Goal: Find specific page/section: Find specific page/section

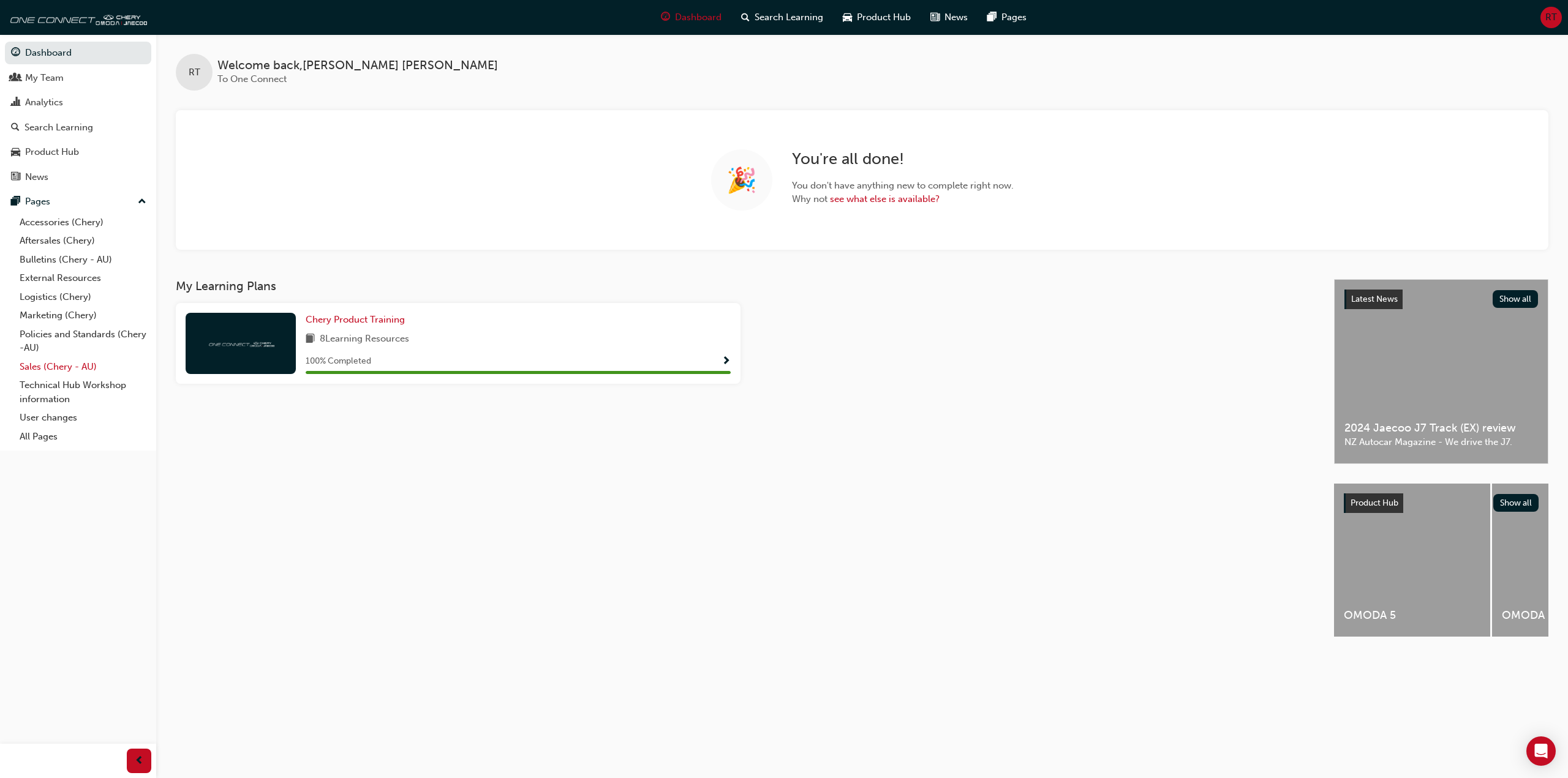
drag, startPoint x: 54, startPoint y: 364, endPoint x: 63, endPoint y: 358, distance: 10.8
click at [54, 364] on link "Sales (Chery - AU)" at bounding box center [83, 367] width 137 height 19
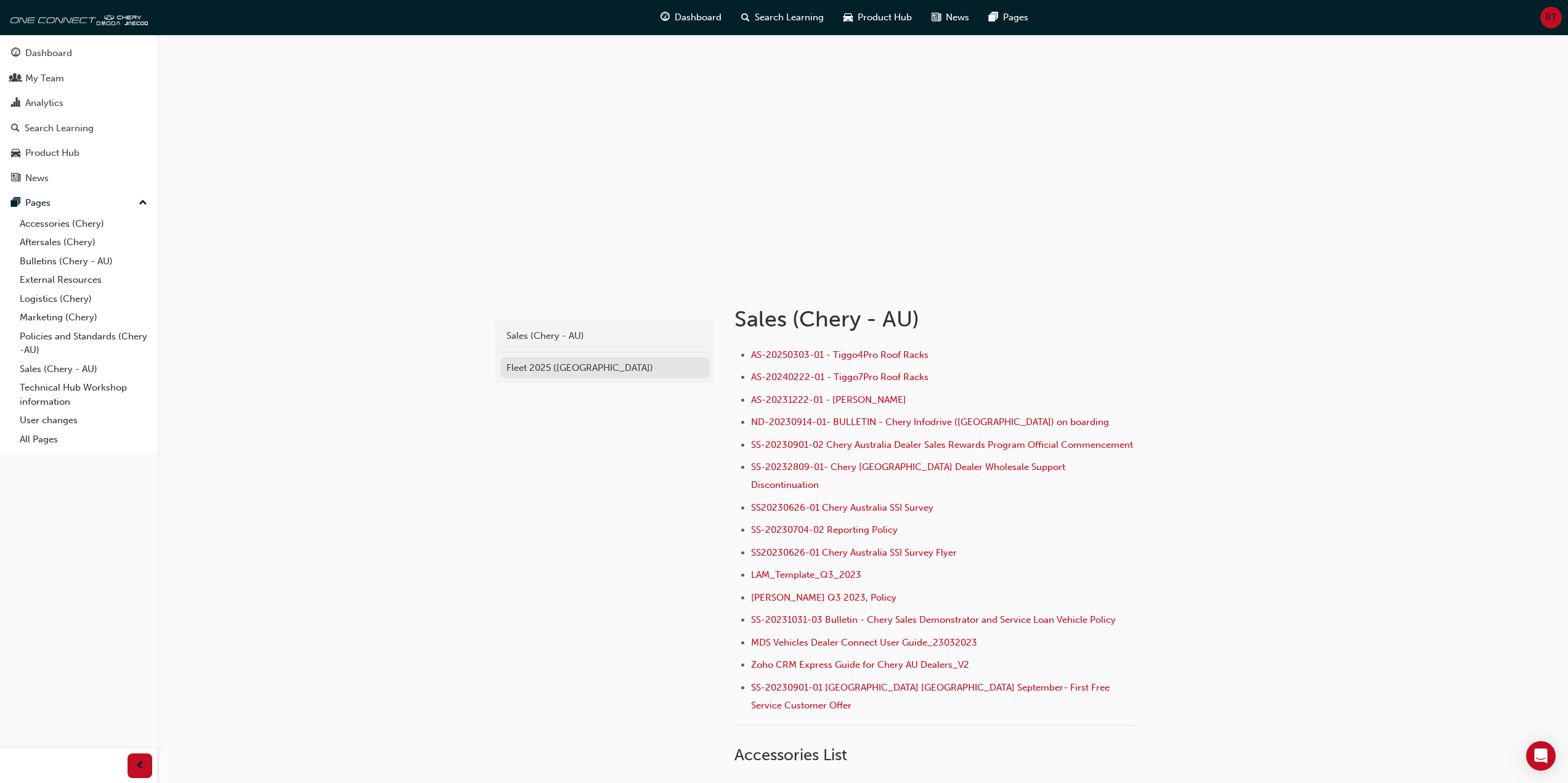
click at [550, 371] on div "Fleet 2025 ([GEOGRAPHIC_DATA])" at bounding box center [605, 368] width 197 height 14
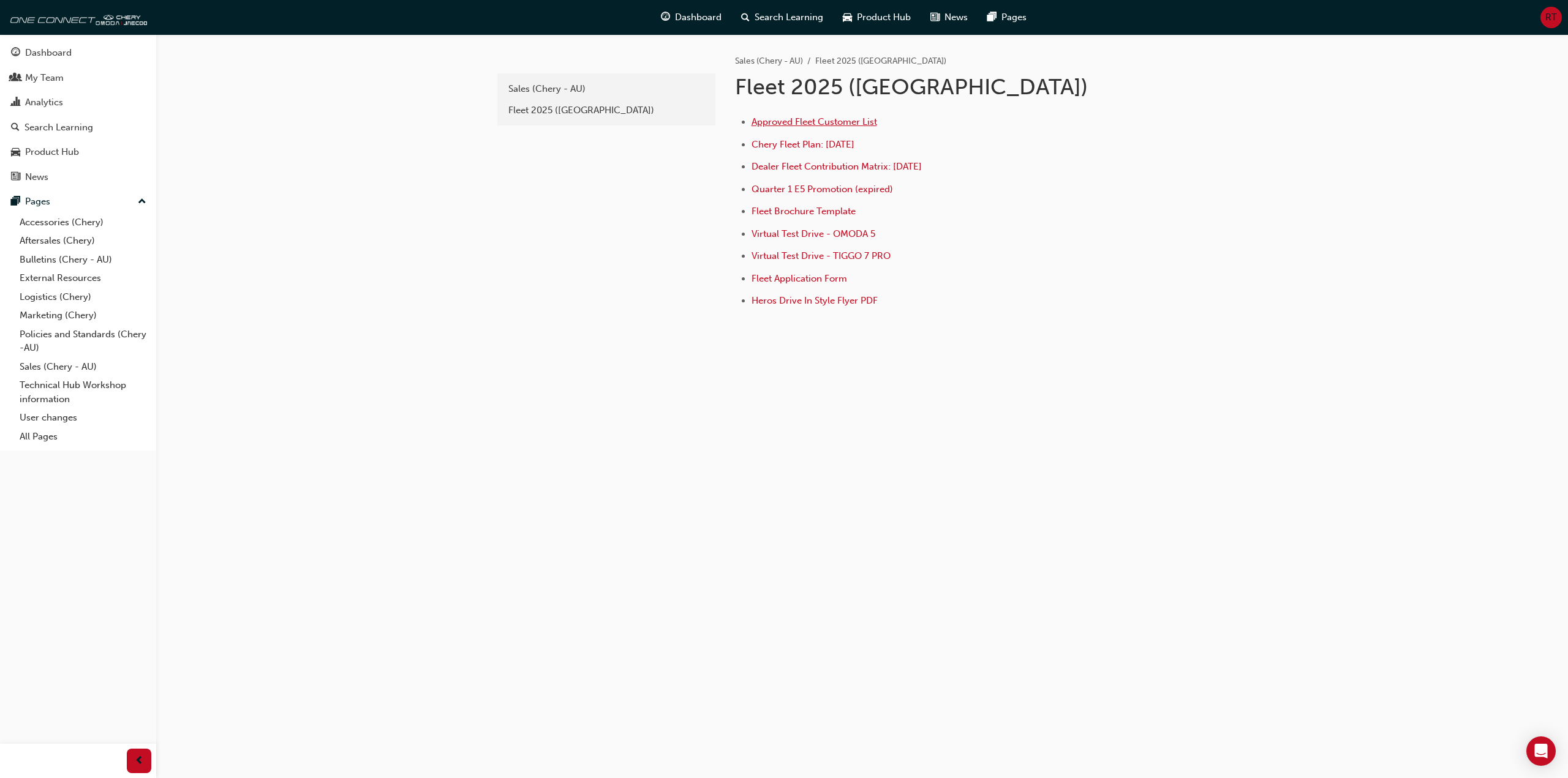
click at [841, 123] on span "Approved Fleet Customer List" at bounding box center [814, 122] width 125 height 11
